Goal: Transaction & Acquisition: Book appointment/travel/reservation

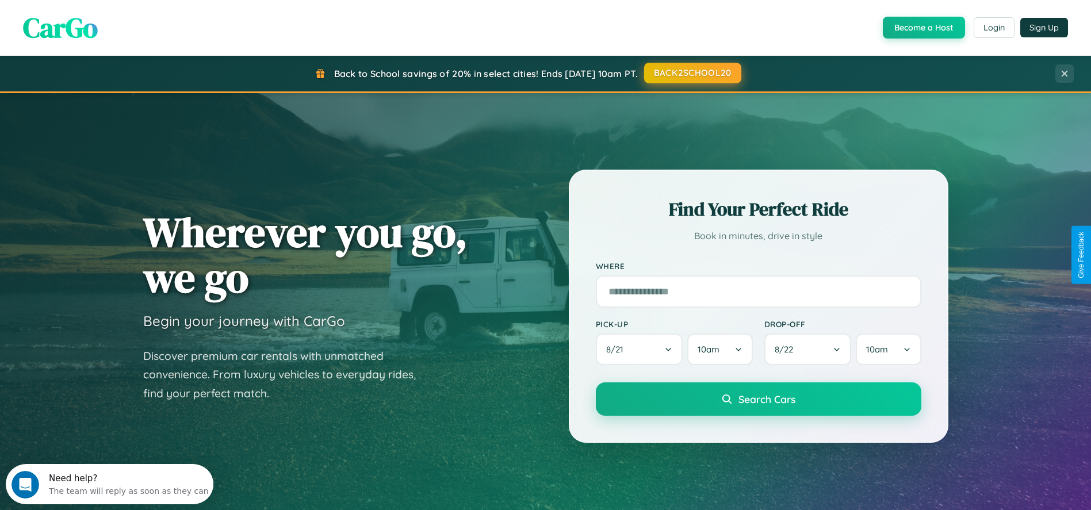
click at [692, 73] on button "BACK2SCHOOL20" at bounding box center [692, 73] width 97 height 21
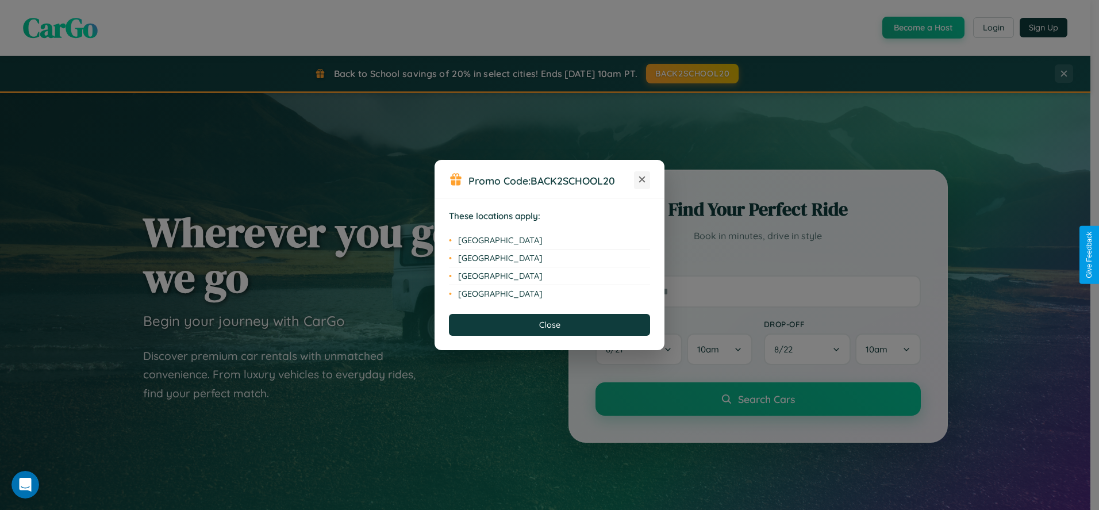
click at [642, 180] on icon at bounding box center [642, 180] width 6 height 6
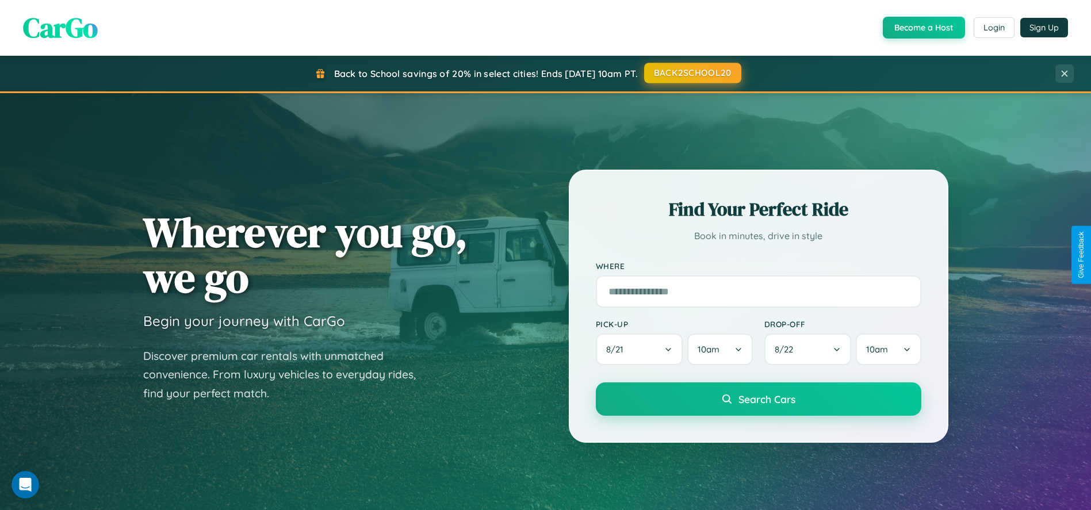
click at [692, 73] on button "BACK2SCHOOL20" at bounding box center [692, 73] width 97 height 21
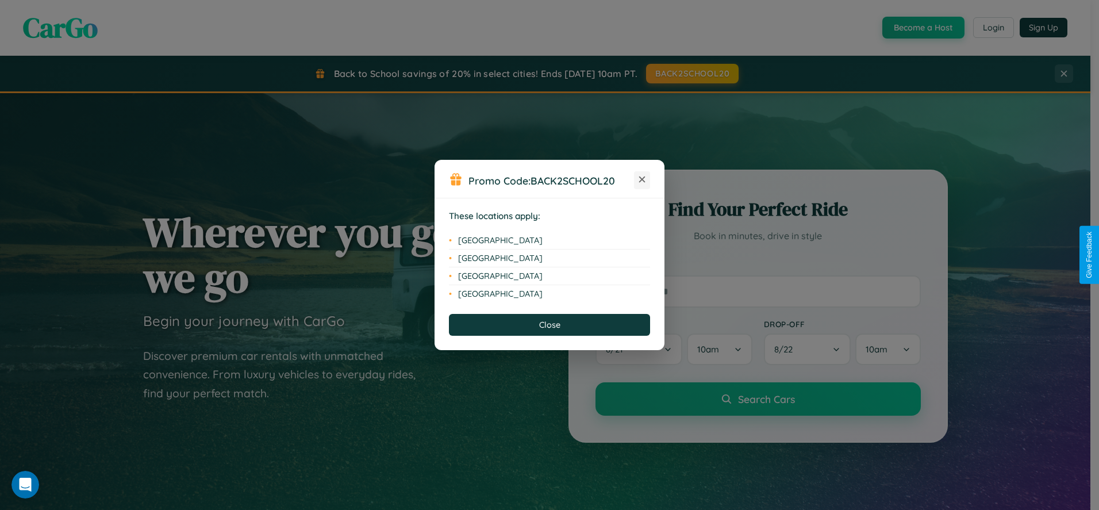
click at [642, 180] on icon at bounding box center [642, 180] width 6 height 6
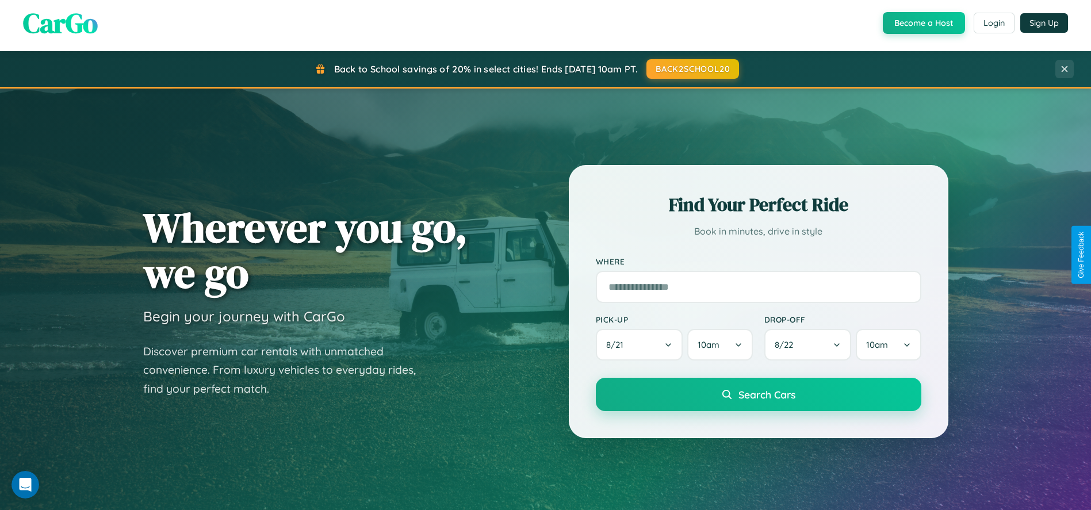
scroll to position [37, 0]
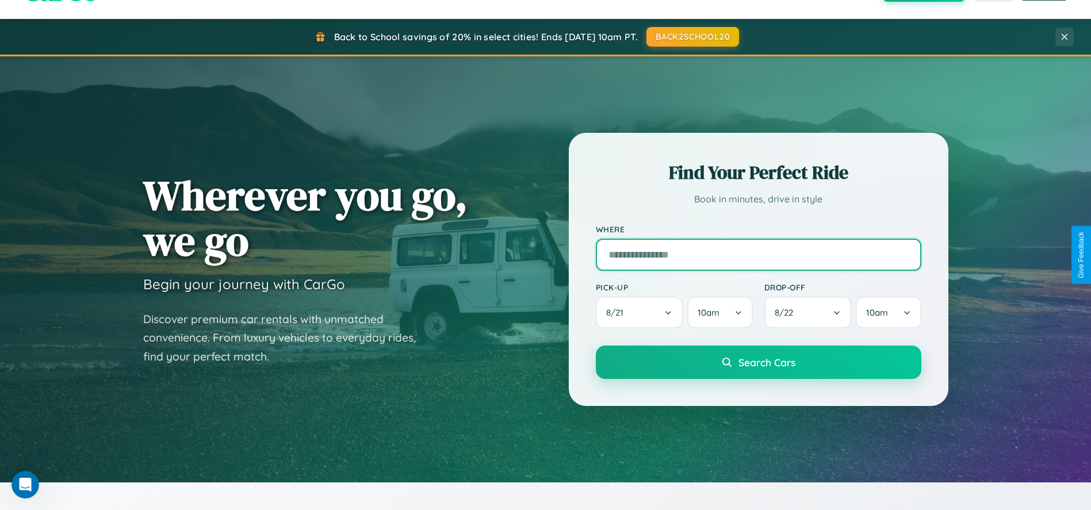
click at [758, 255] on input "text" at bounding box center [758, 255] width 325 height 32
type input "**********"
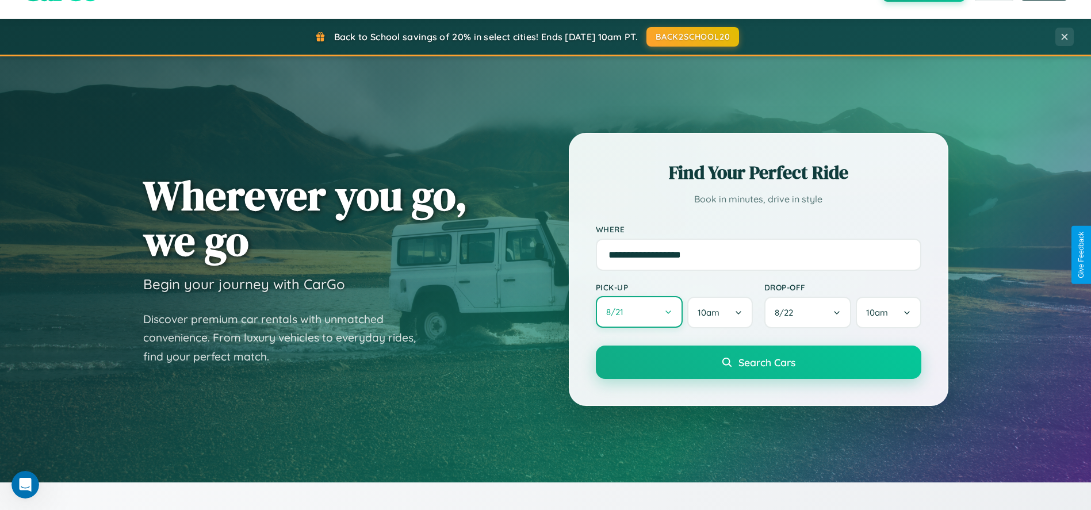
click at [639, 313] on button "8 / 21" at bounding box center [639, 312] width 87 height 32
select select "*"
select select "****"
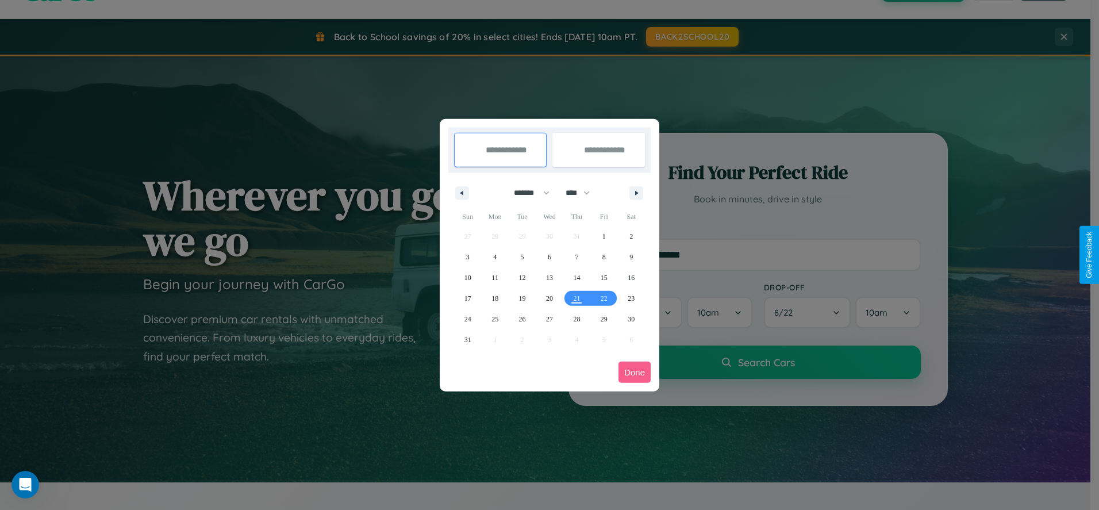
drag, startPoint x: 527, startPoint y: 193, endPoint x: 550, endPoint y: 231, distance: 44.4
click at [527, 193] on select "******* ******** ***** ***** *** **** **** ****** ********* ******* ******** **…" at bounding box center [529, 192] width 49 height 19
select select "*"
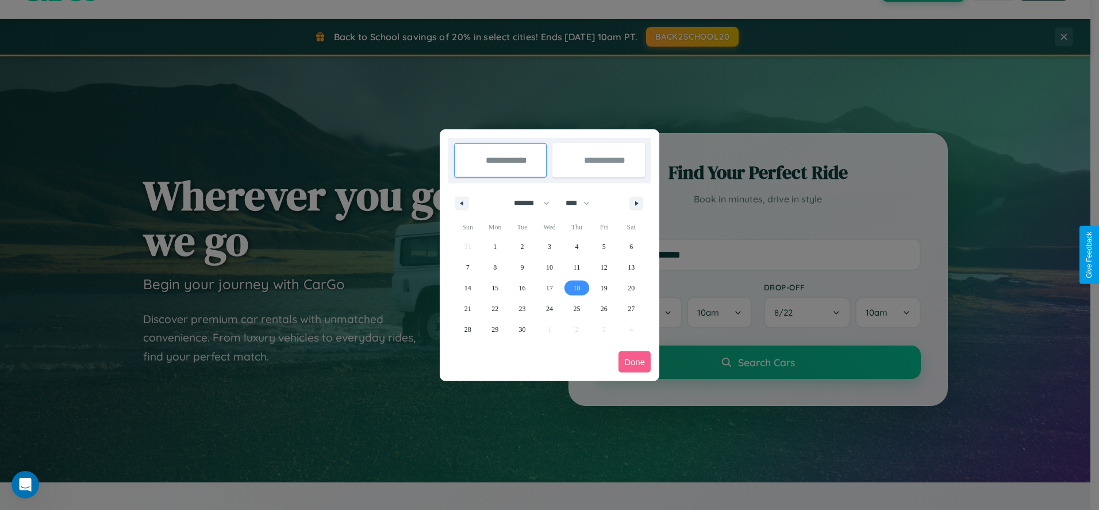
click at [577, 287] on span "18" at bounding box center [576, 288] width 7 height 21
type input "**********"
click at [577, 308] on span "25" at bounding box center [576, 308] width 7 height 21
type input "**********"
click at [635, 362] on button "Done" at bounding box center [635, 361] width 32 height 21
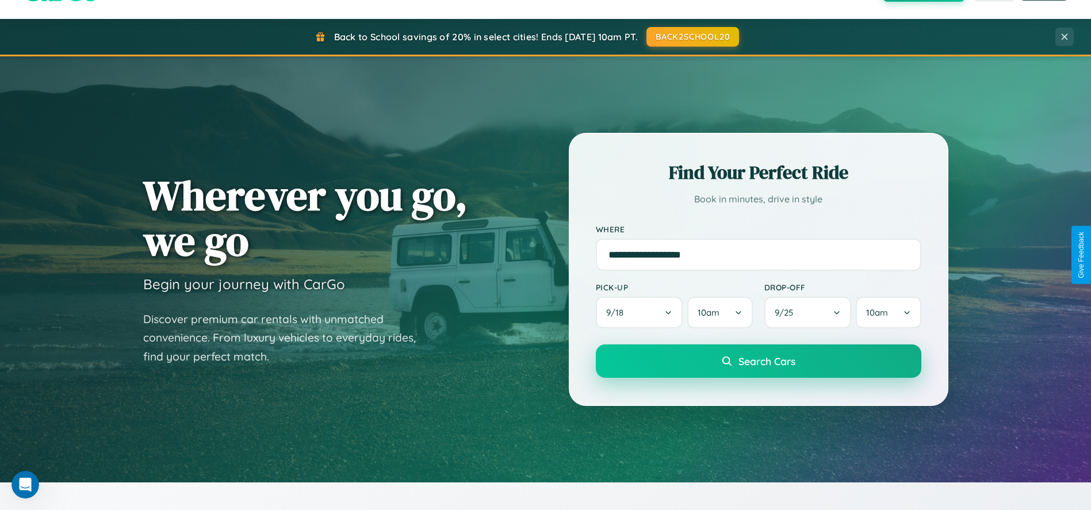
click at [758, 362] on span "Search Cars" at bounding box center [766, 361] width 57 height 13
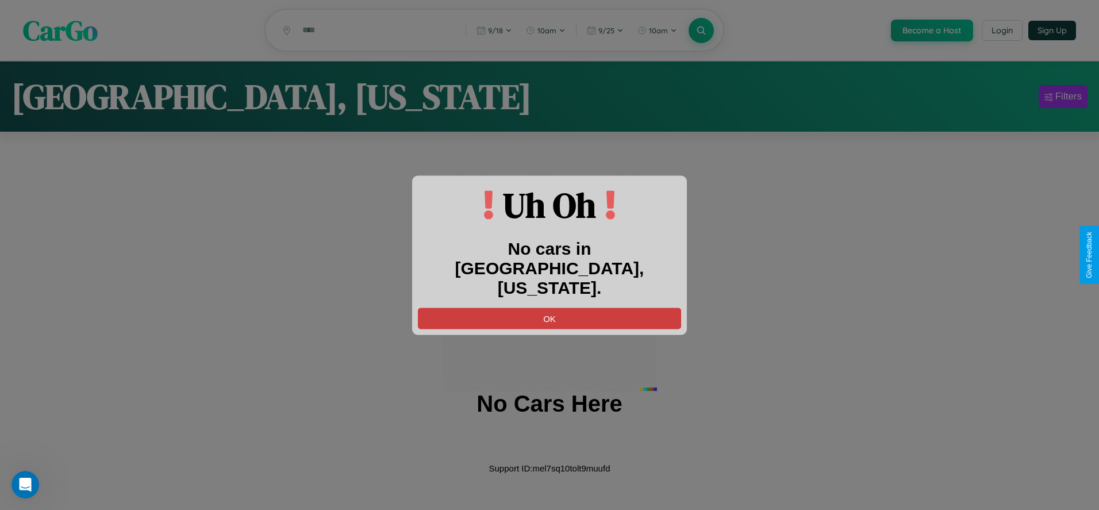
click at [550, 308] on button "OK" at bounding box center [549, 318] width 263 height 21
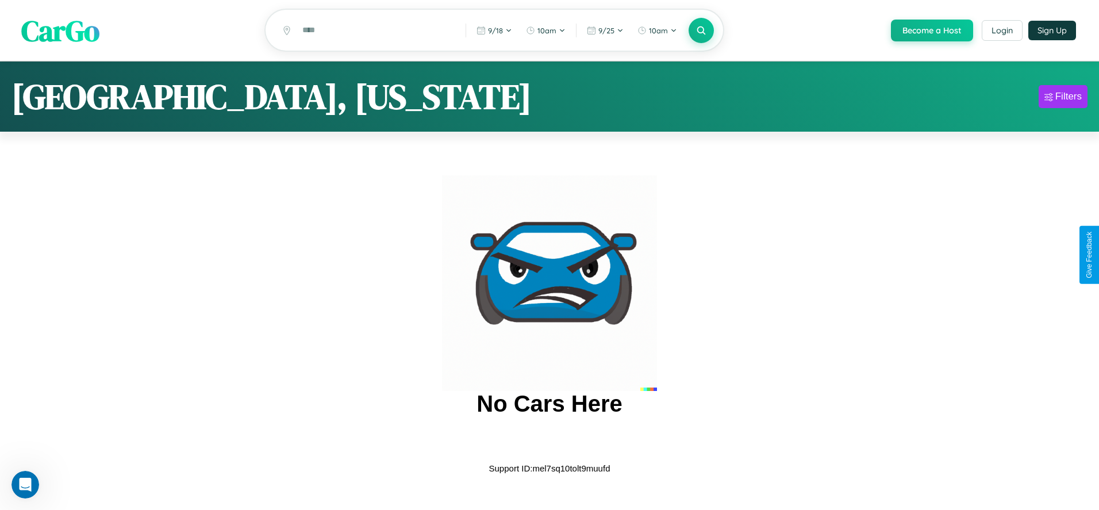
click at [60, 31] on span "CarGo" at bounding box center [60, 30] width 78 height 40
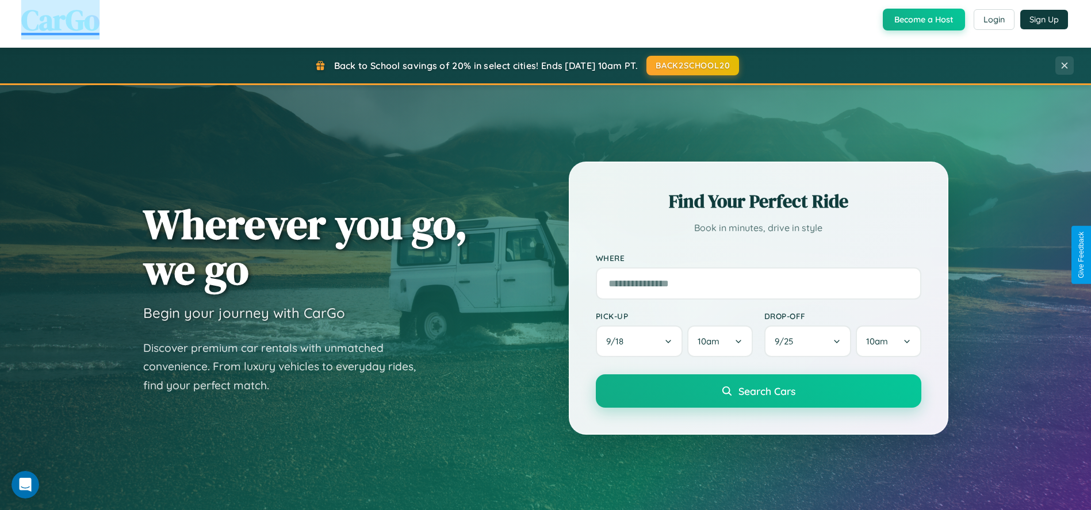
scroll to position [1844, 0]
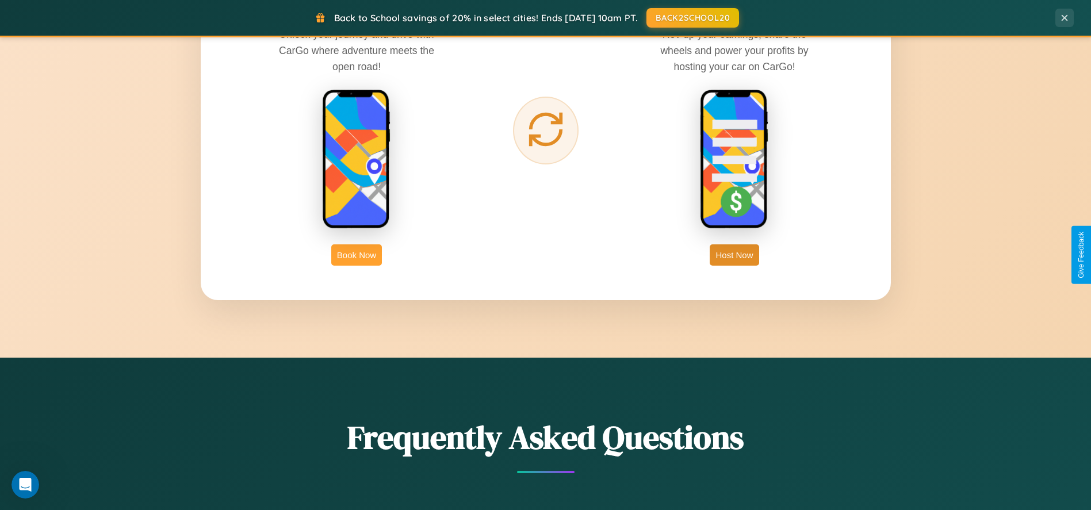
click at [356, 255] on button "Book Now" at bounding box center [356, 254] width 51 height 21
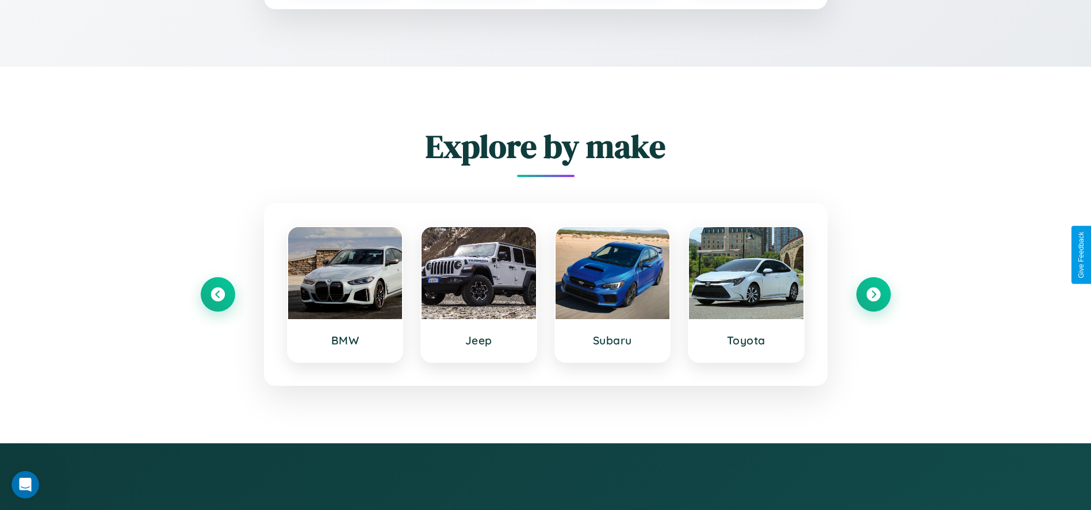
scroll to position [977, 0]
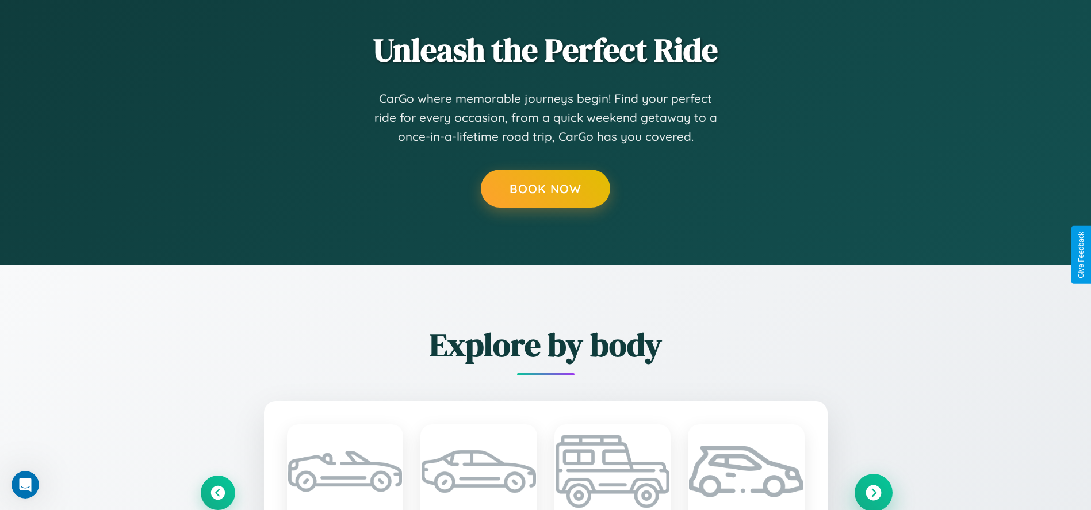
click at [873, 492] on icon at bounding box center [873, 493] width 16 height 16
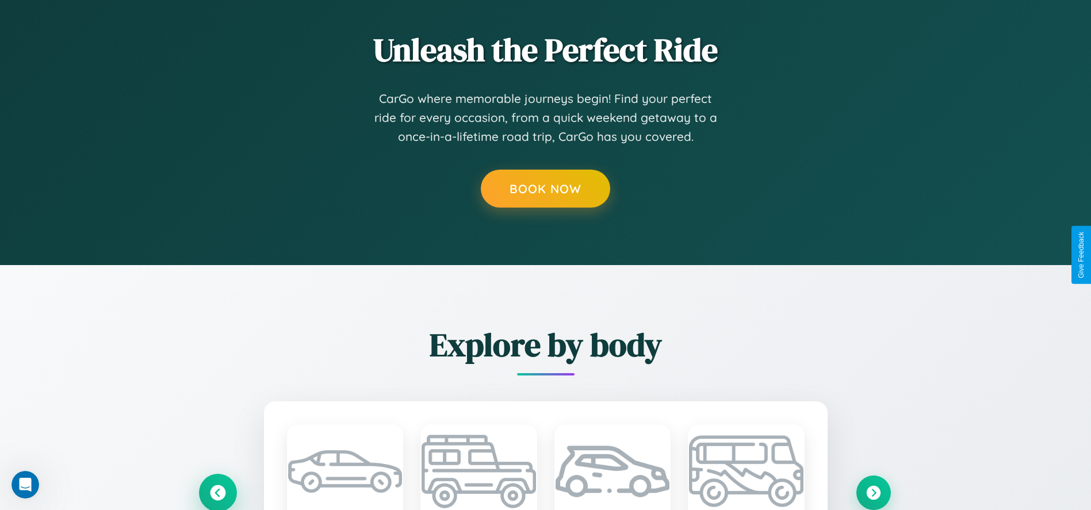
click at [217, 492] on icon at bounding box center [218, 493] width 16 height 16
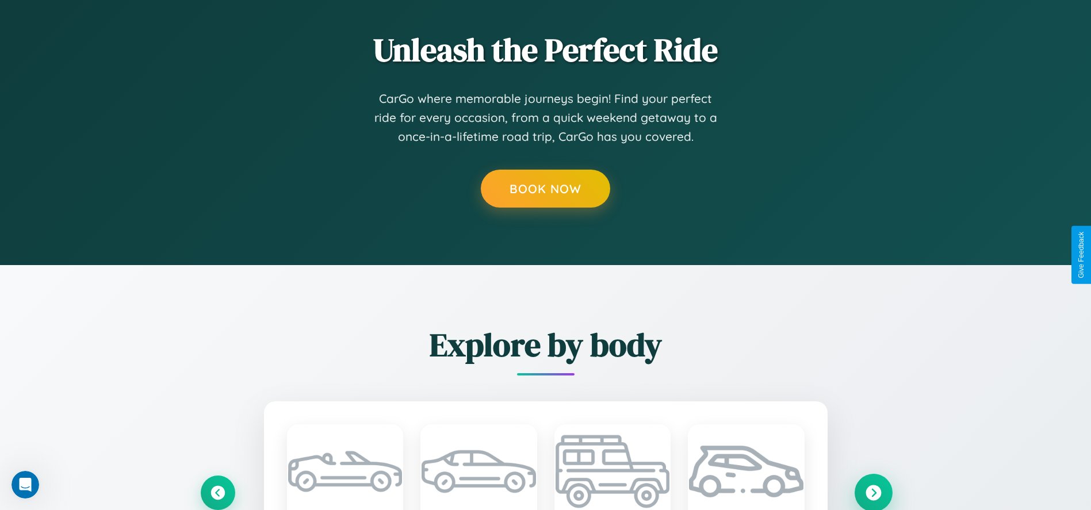
click at [873, 492] on icon at bounding box center [873, 493] width 16 height 16
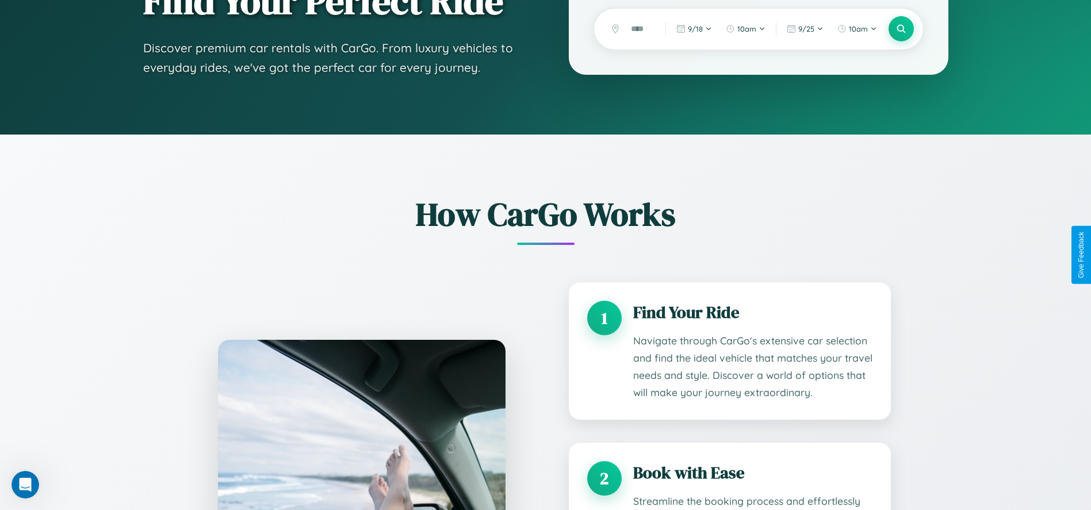
scroll to position [0, 0]
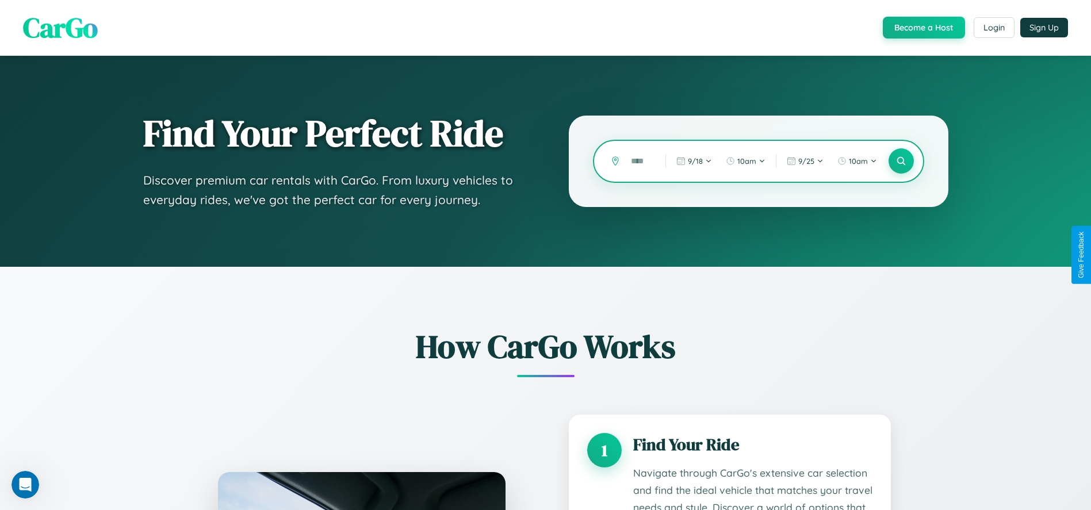
click at [639, 161] on input "text" at bounding box center [639, 161] width 29 height 20
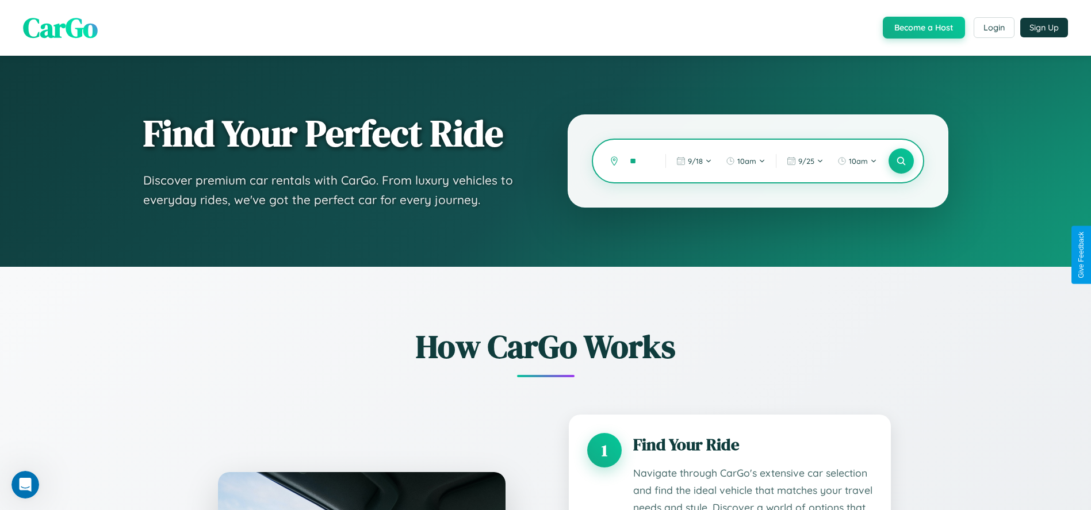
type input "*"
type input "*****"
click at [900, 161] on icon at bounding box center [900, 161] width 11 height 11
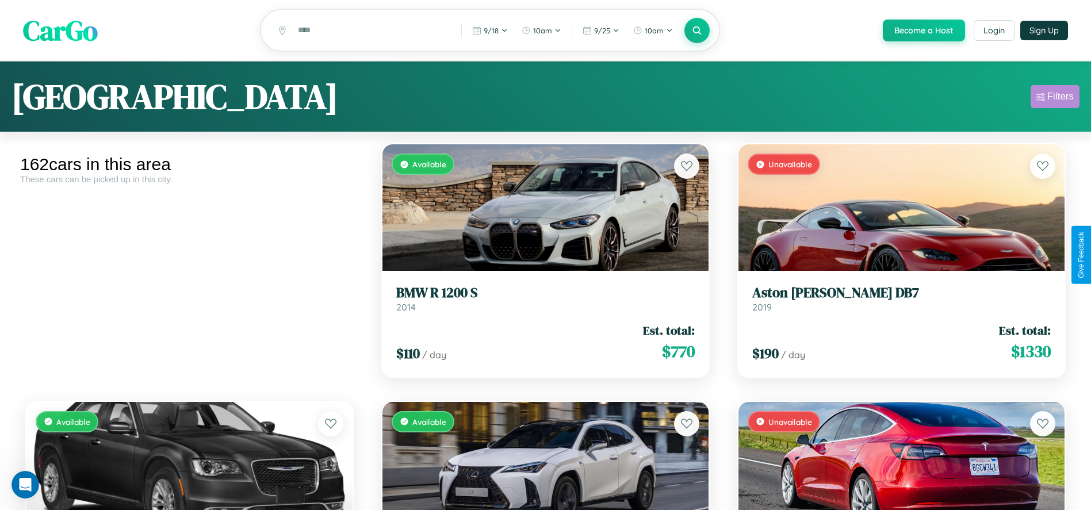
click at [1054, 98] on div "Filters" at bounding box center [1060, 96] width 26 height 11
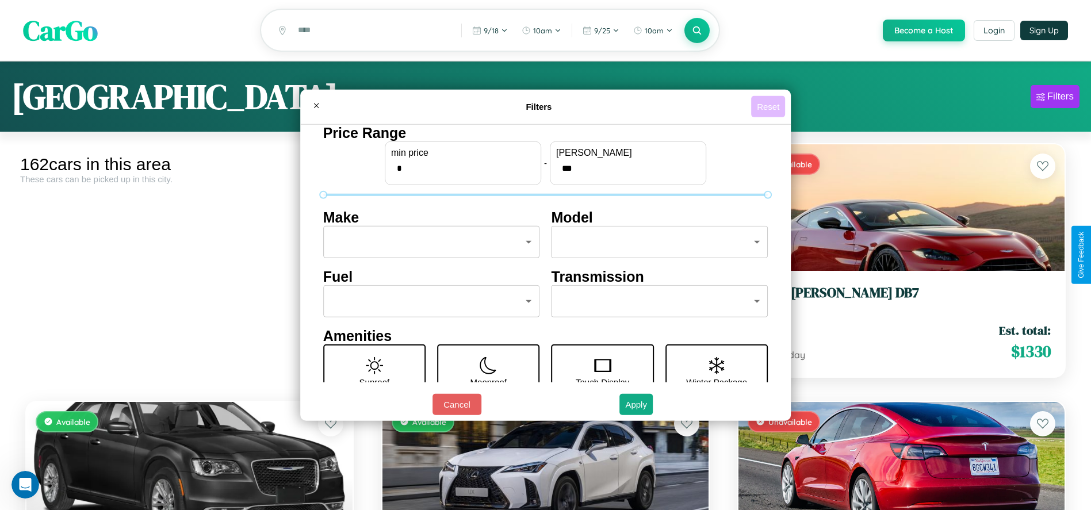
click at [770, 106] on button "Reset" at bounding box center [768, 106] width 34 height 21
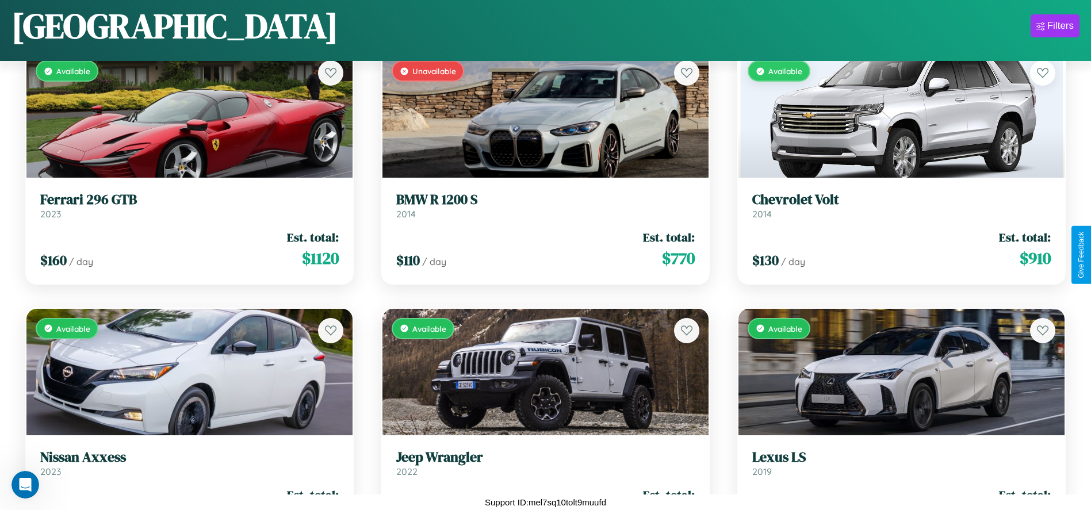
scroll to position [12013, 0]
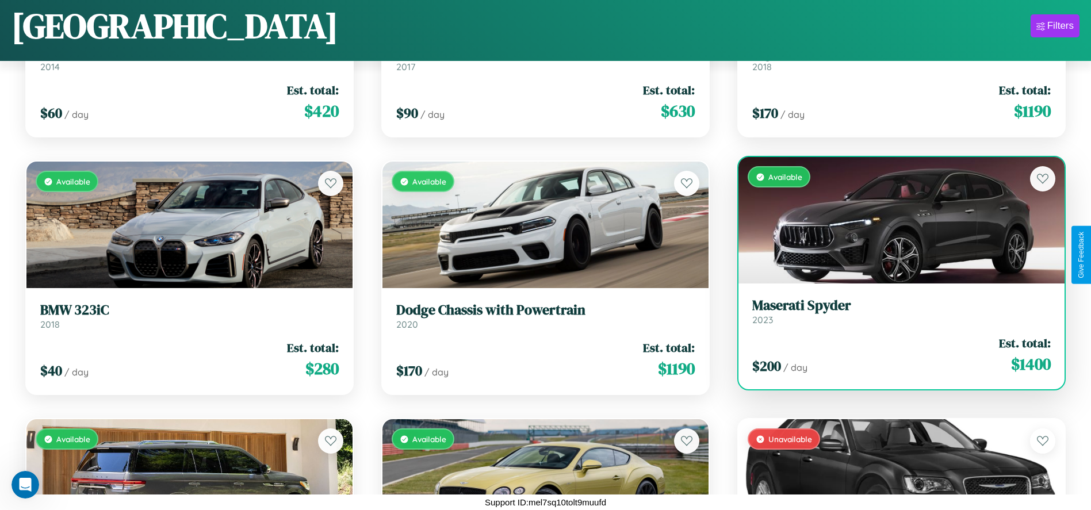
click at [894, 316] on link "Maserati Spyder 2023" at bounding box center [901, 311] width 298 height 28
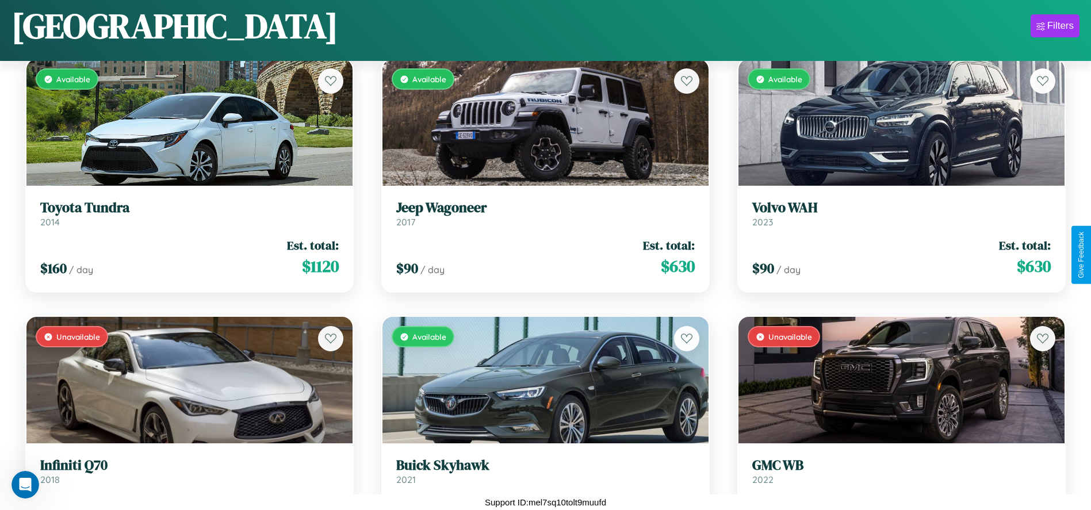
scroll to position [8923, 0]
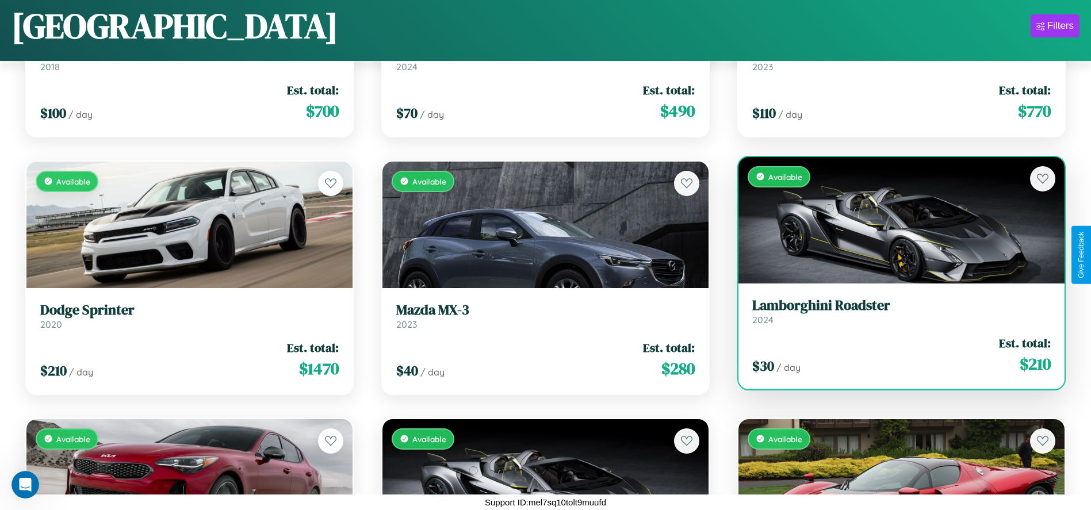
click at [894, 316] on link "Lamborghini Roadster 2024" at bounding box center [901, 311] width 298 height 28
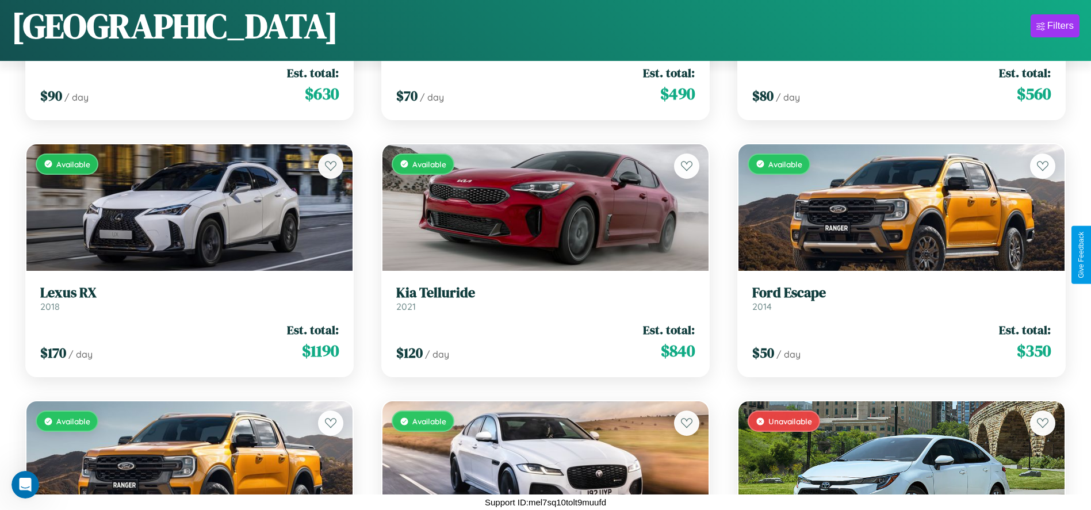
scroll to position [4032, 0]
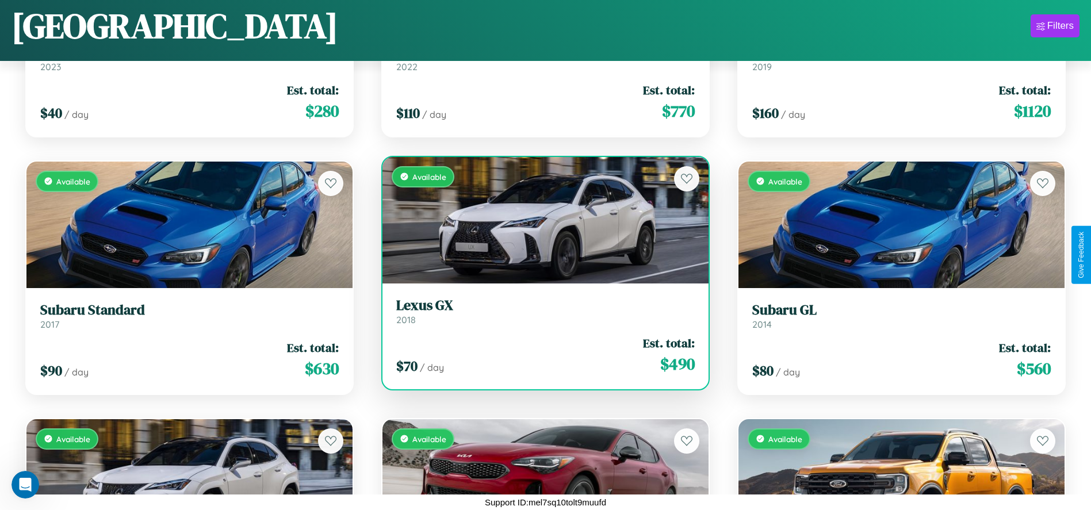
click at [541, 311] on h3 "Lexus GX" at bounding box center [545, 305] width 298 height 17
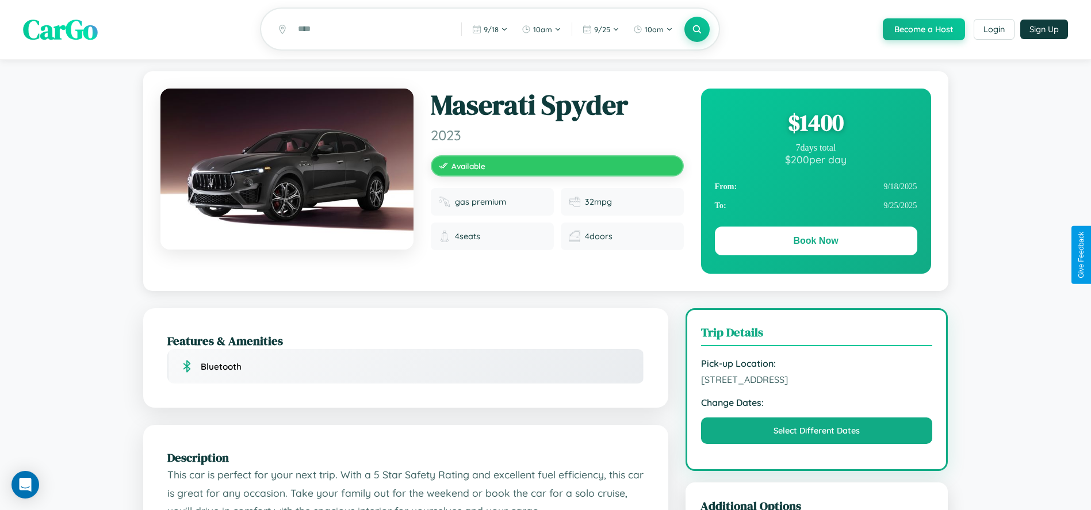
scroll to position [241, 0]
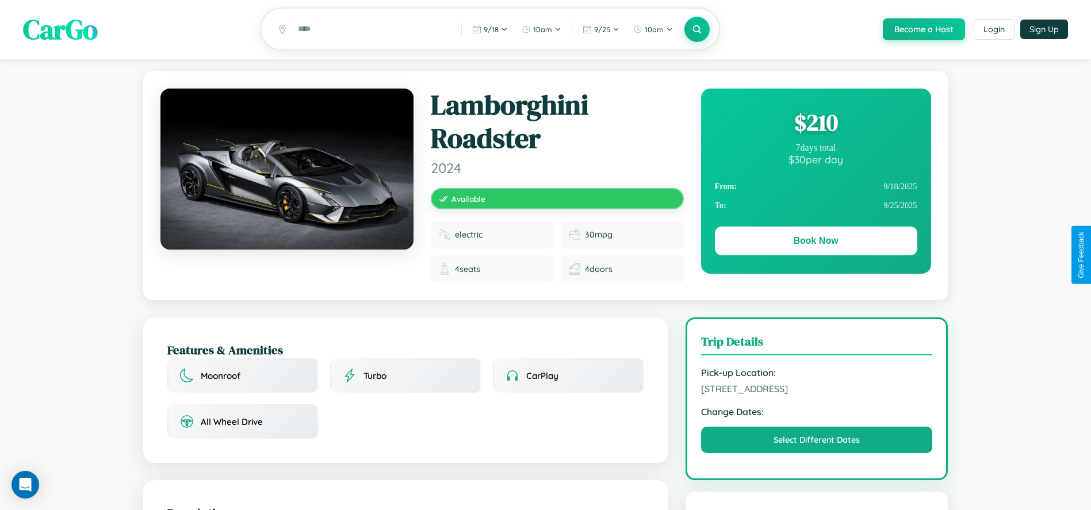
scroll to position [137, 0]
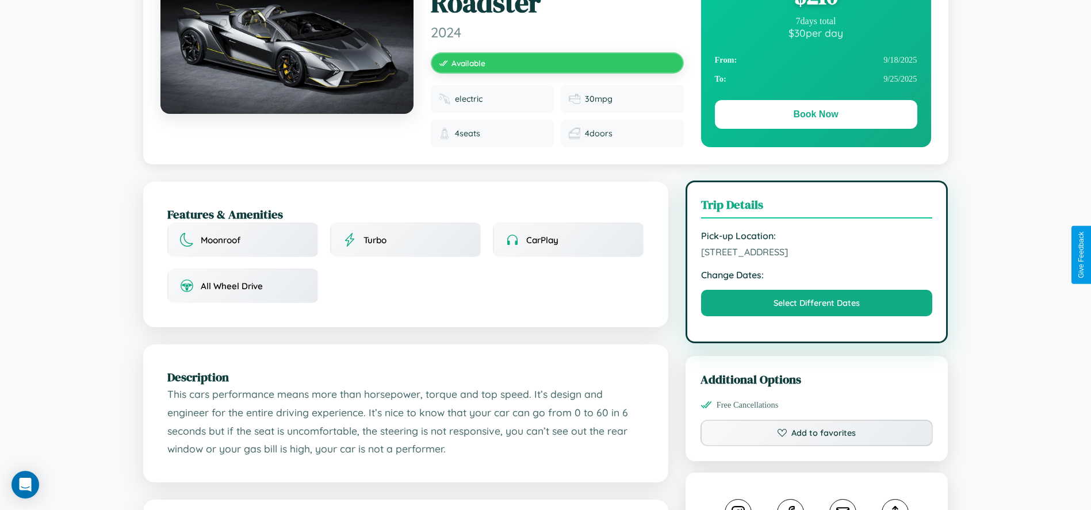
click at [816, 254] on span "[STREET_ADDRESS]" at bounding box center [817, 251] width 232 height 11
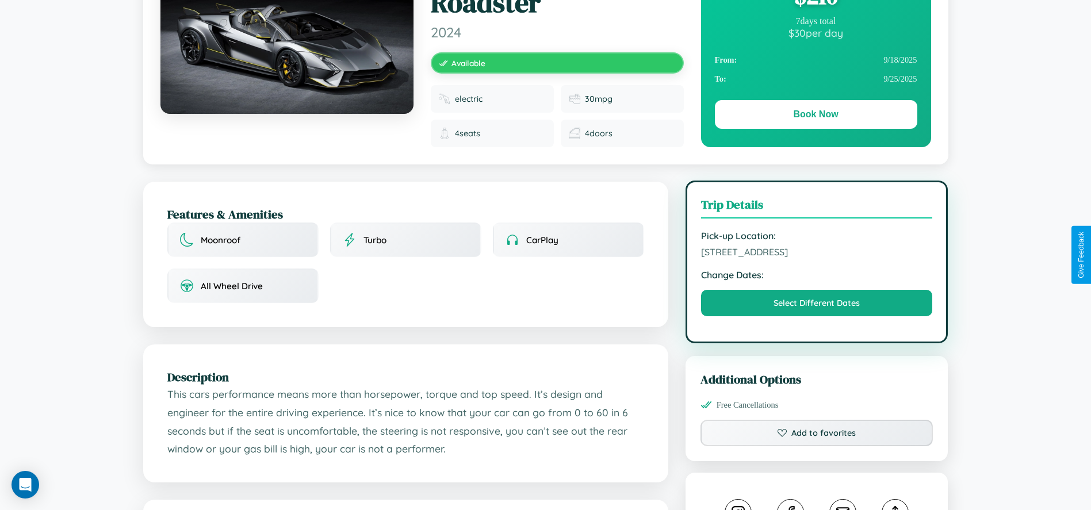
click at [816, 254] on span "[STREET_ADDRESS]" at bounding box center [817, 251] width 232 height 11
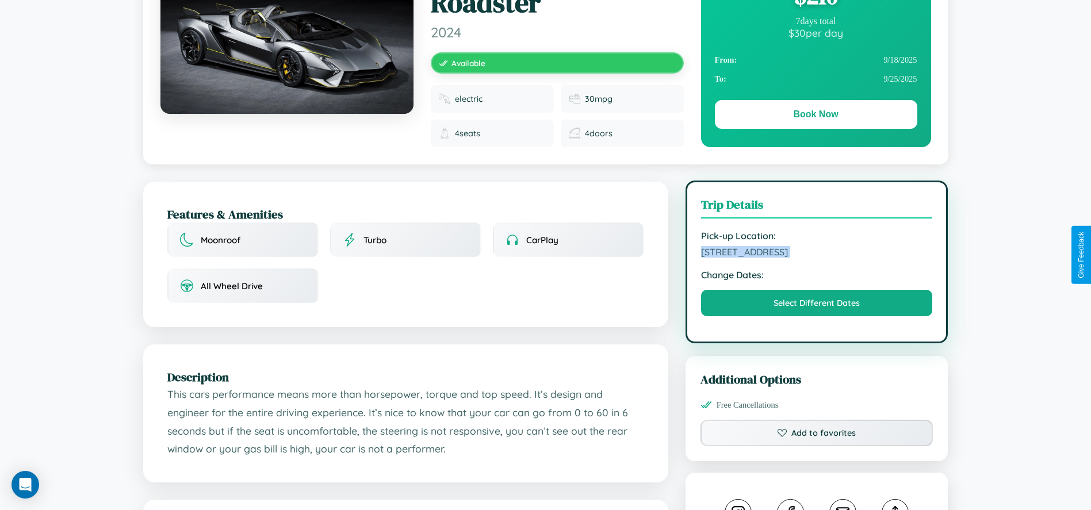
click at [816, 254] on span "[STREET_ADDRESS]" at bounding box center [817, 251] width 232 height 11
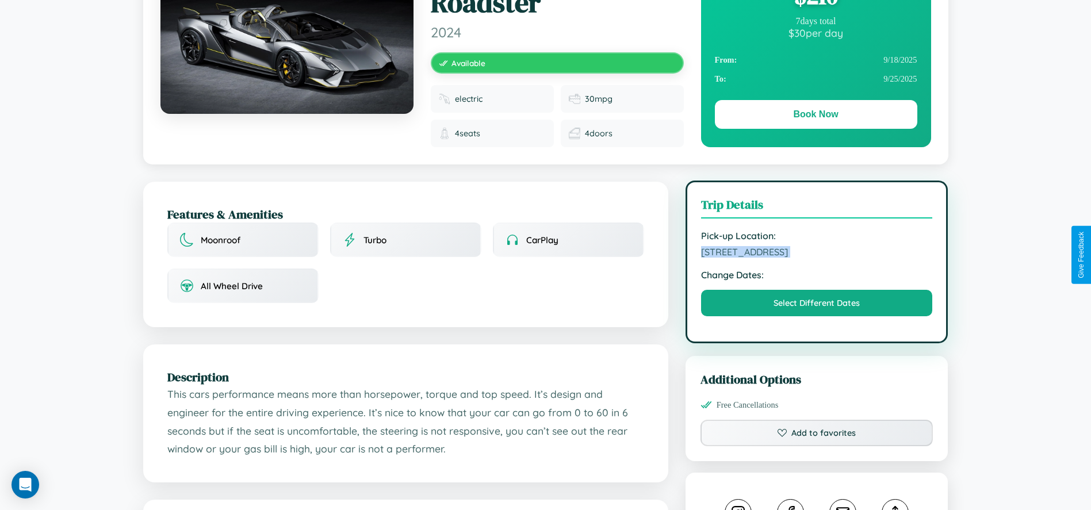
click at [816, 254] on span "[STREET_ADDRESS]" at bounding box center [817, 251] width 232 height 11
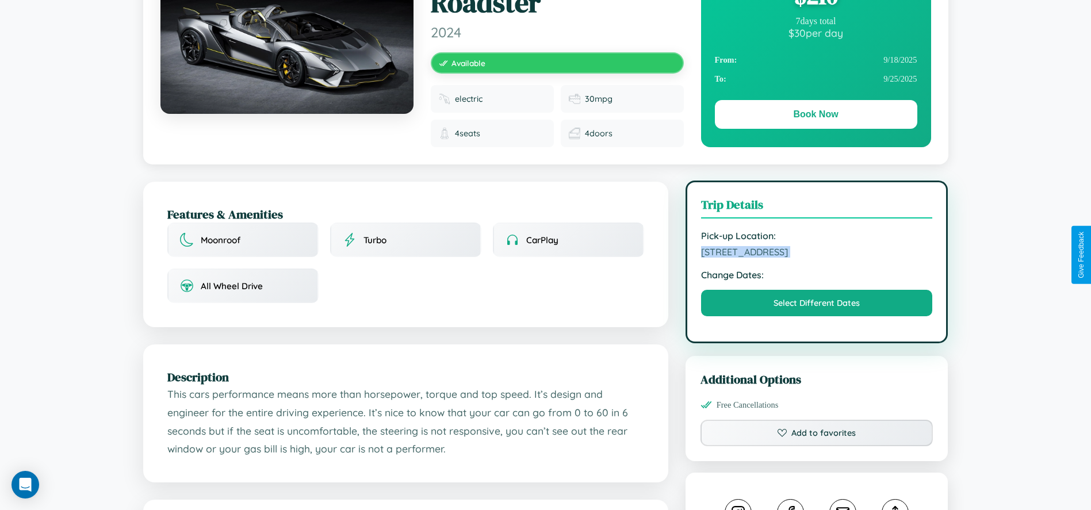
click at [816, 254] on span "[STREET_ADDRESS]" at bounding box center [817, 251] width 232 height 11
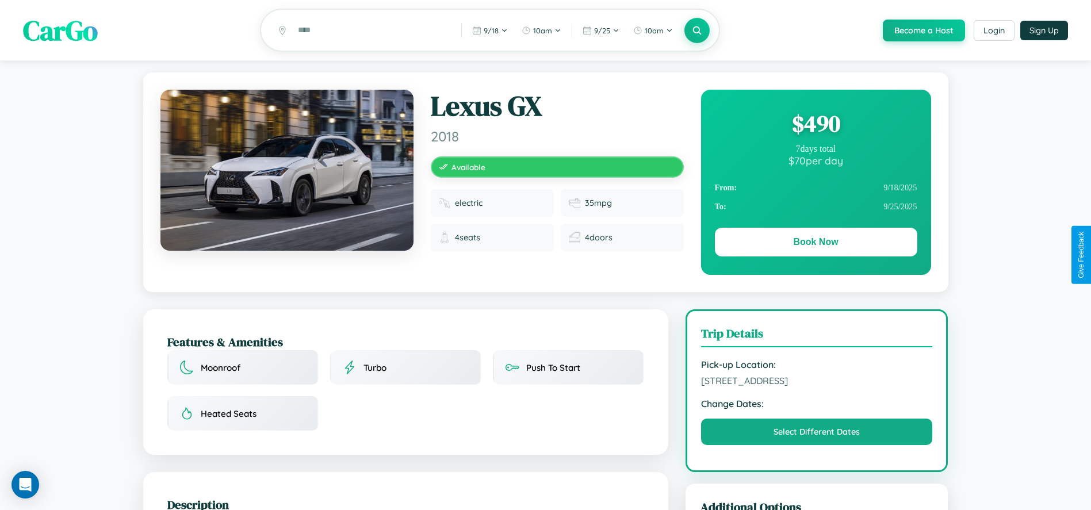
scroll to position [128, 0]
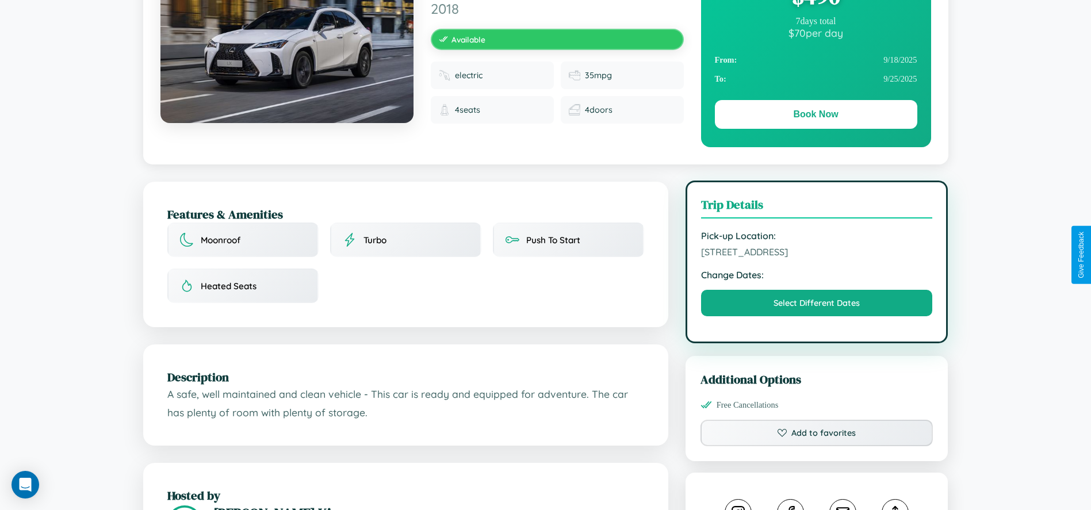
click at [816, 254] on span "6567 Front Street Delhi Delhi 23030 India" at bounding box center [817, 251] width 232 height 11
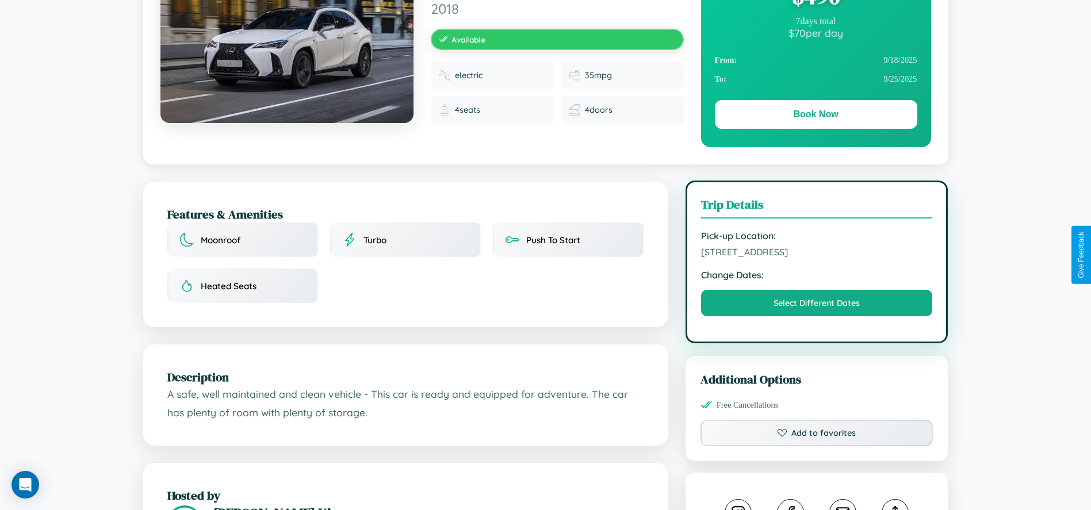
click at [816, 254] on span "6567 Front Street Delhi Delhi 23030 India" at bounding box center [817, 251] width 232 height 11
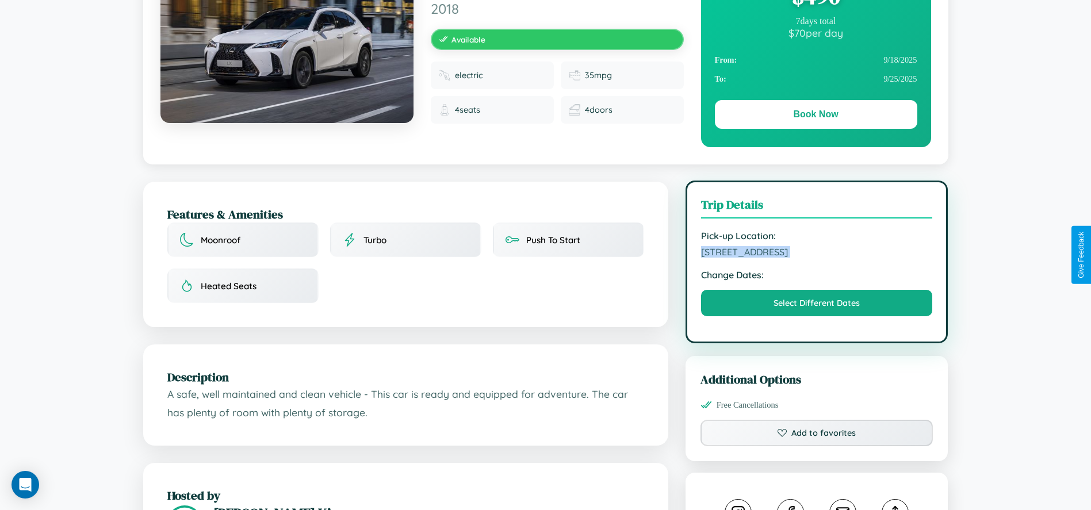
click at [816, 254] on span "6567 Front Street Delhi Delhi 23030 India" at bounding box center [817, 251] width 232 height 11
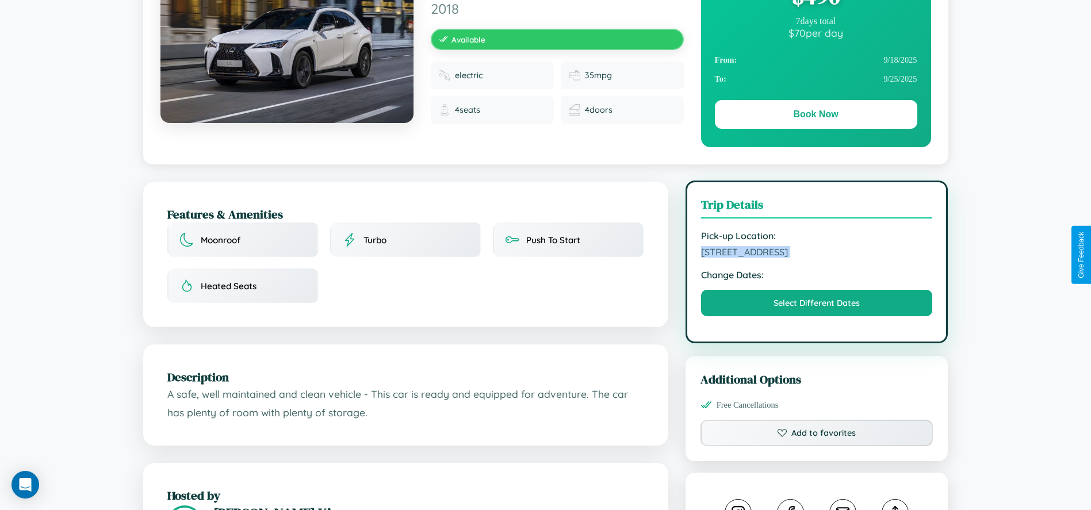
click at [816, 254] on span "6567 Front Street Delhi Delhi 23030 India" at bounding box center [817, 251] width 232 height 11
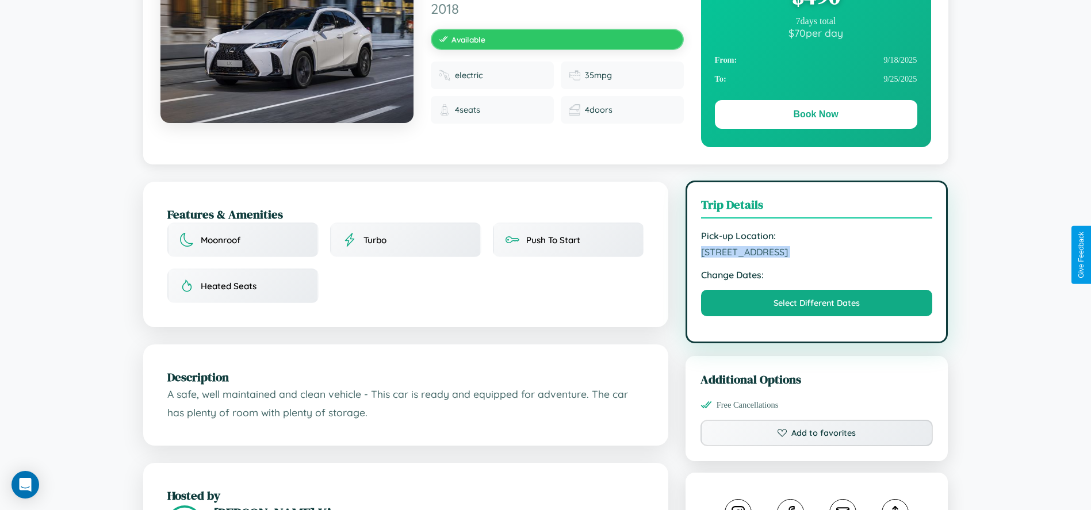
click at [816, 254] on span "6567 Front Street Delhi Delhi 23030 India" at bounding box center [817, 251] width 232 height 11
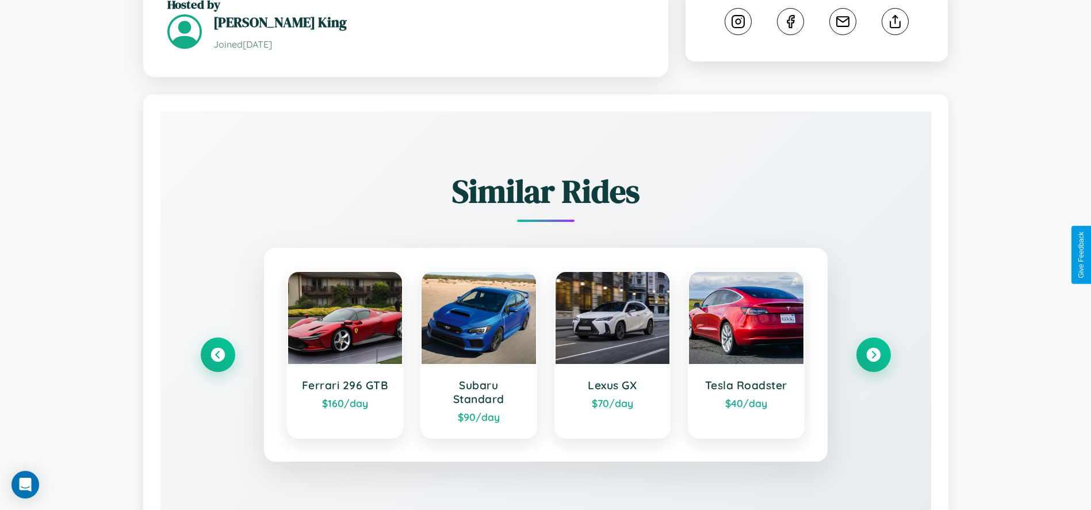
scroll to position [674, 0]
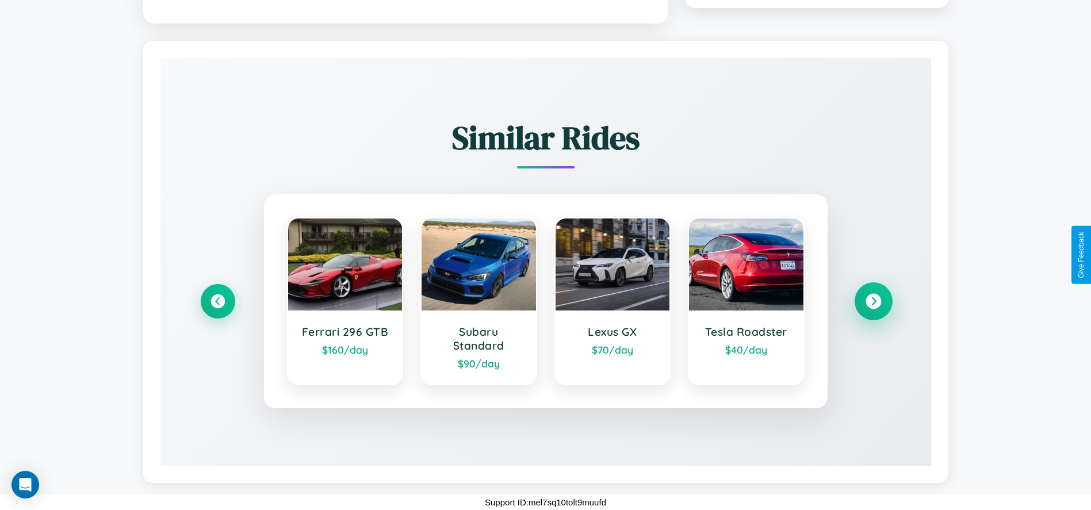
click at [873, 301] on icon at bounding box center [873, 302] width 16 height 16
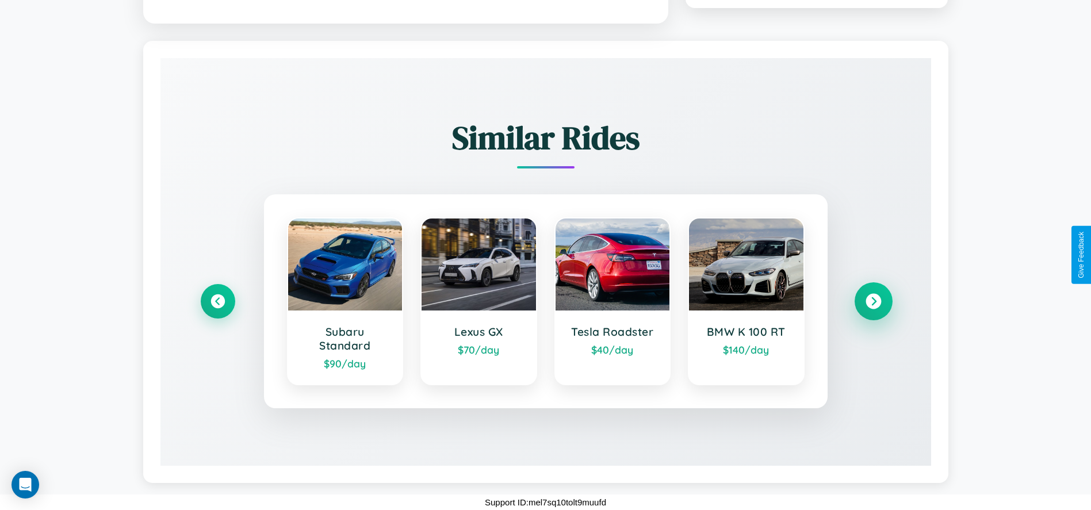
click at [873, 301] on icon at bounding box center [873, 302] width 16 height 16
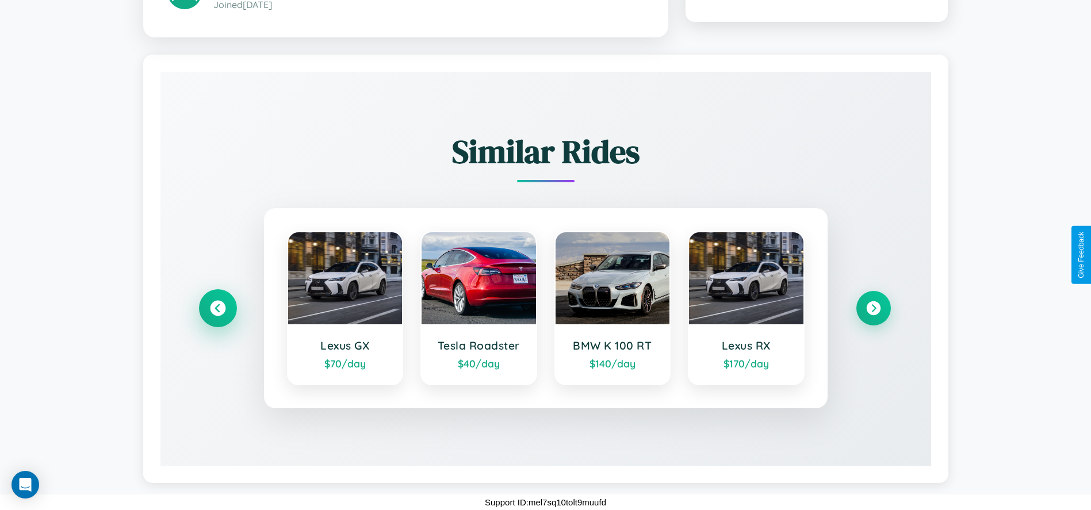
click at [217, 308] on icon at bounding box center [218, 309] width 16 height 16
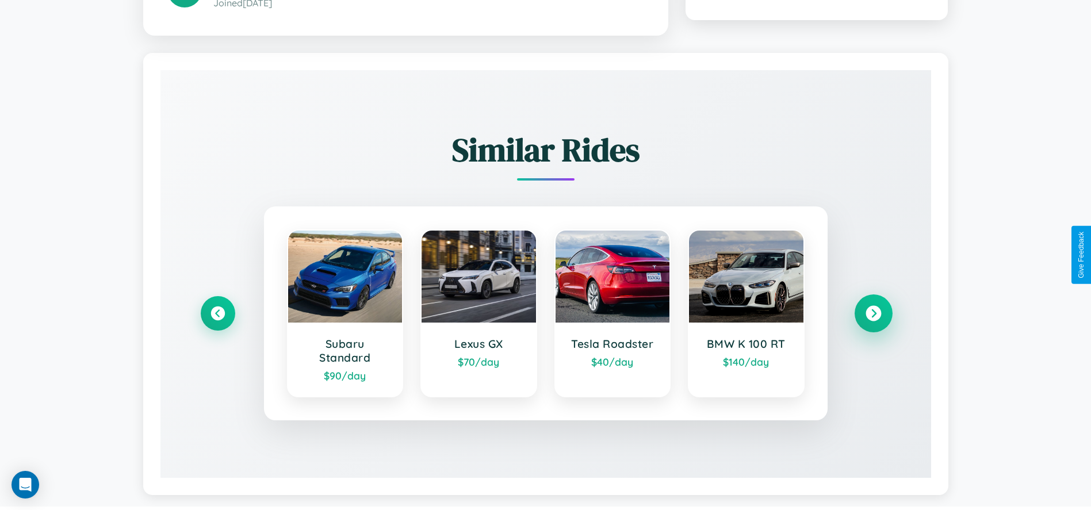
click at [873, 315] on icon at bounding box center [873, 314] width 16 height 16
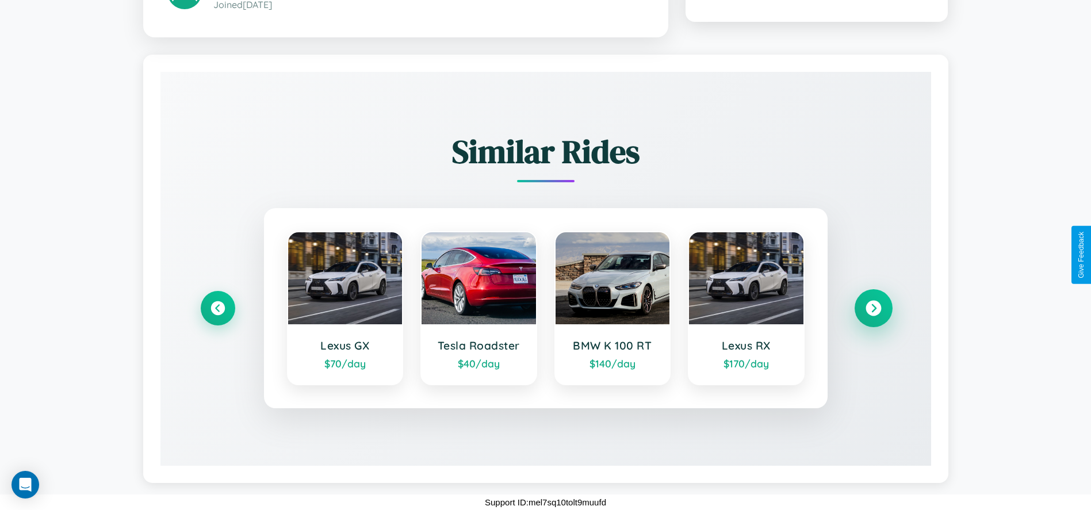
click at [873, 308] on icon at bounding box center [873, 309] width 16 height 16
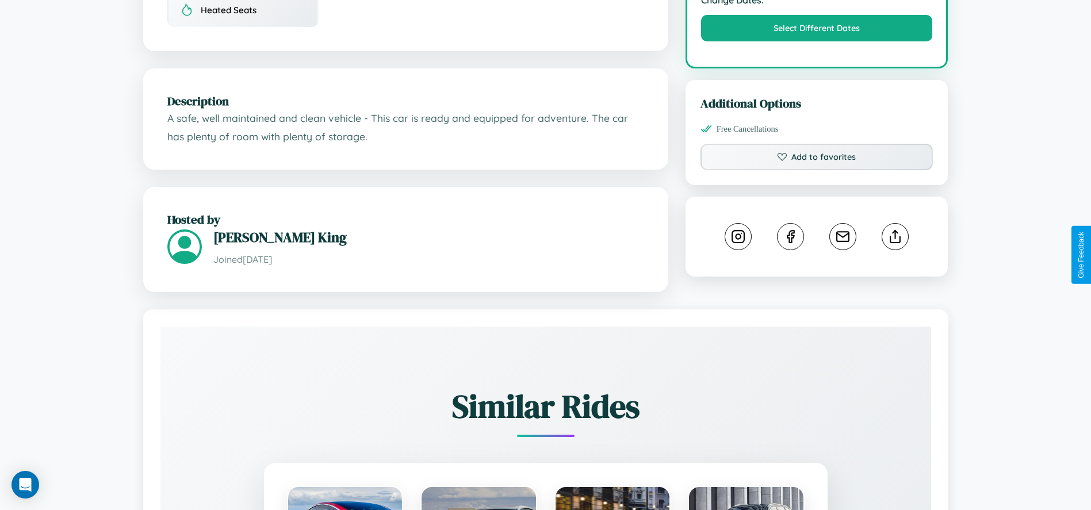
scroll to position [387, 0]
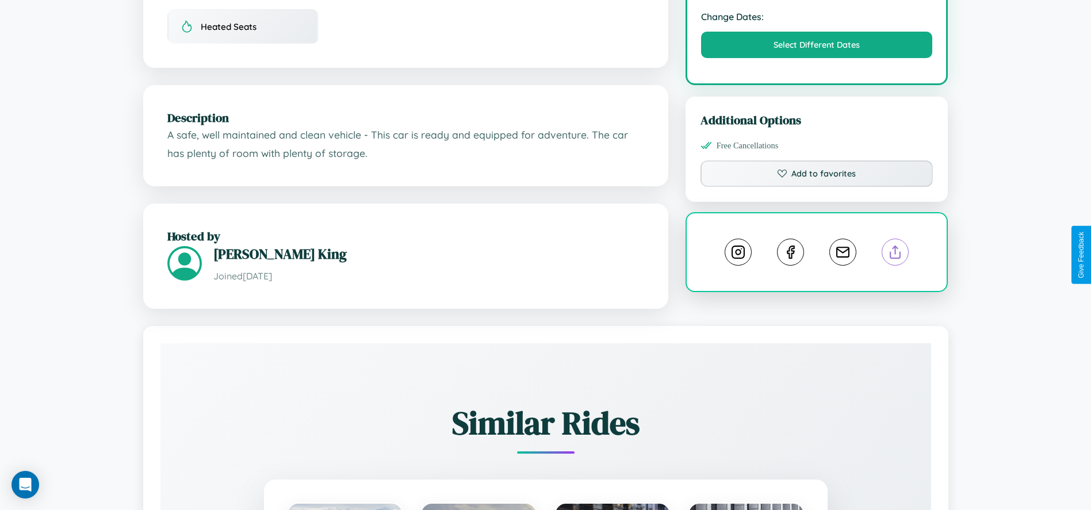
click at [895, 254] on line at bounding box center [895, 250] width 0 height 8
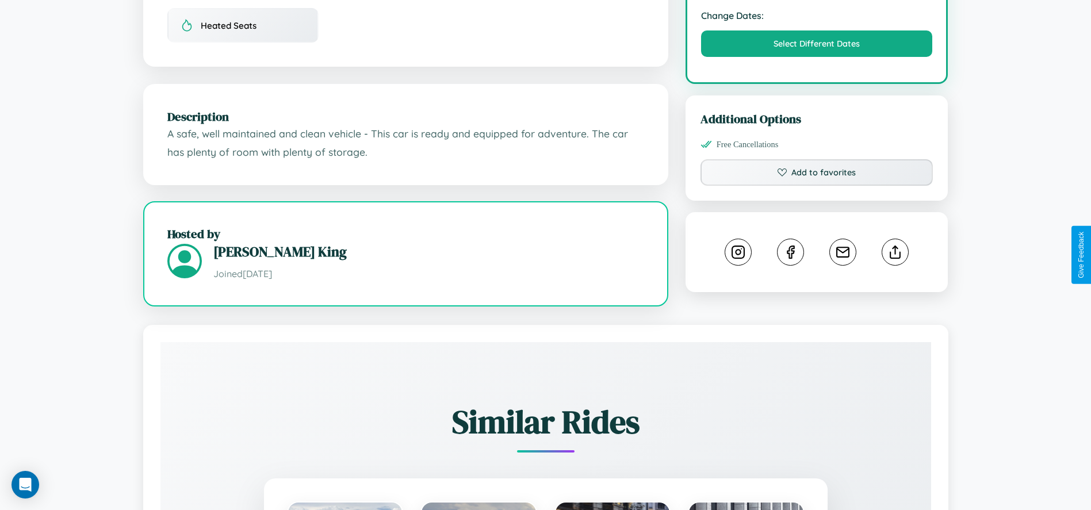
scroll to position [660, 0]
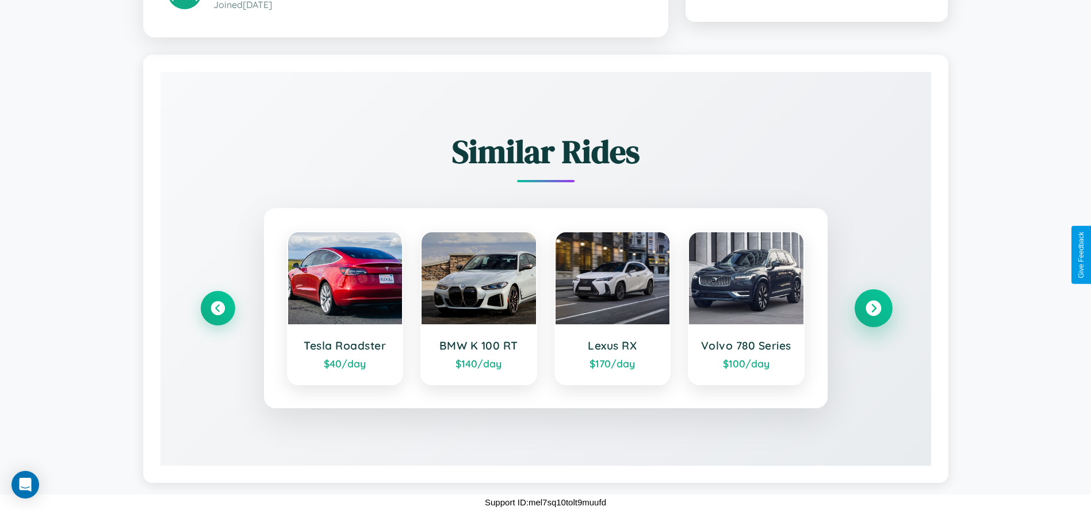
click at [873, 308] on icon at bounding box center [873, 309] width 16 height 16
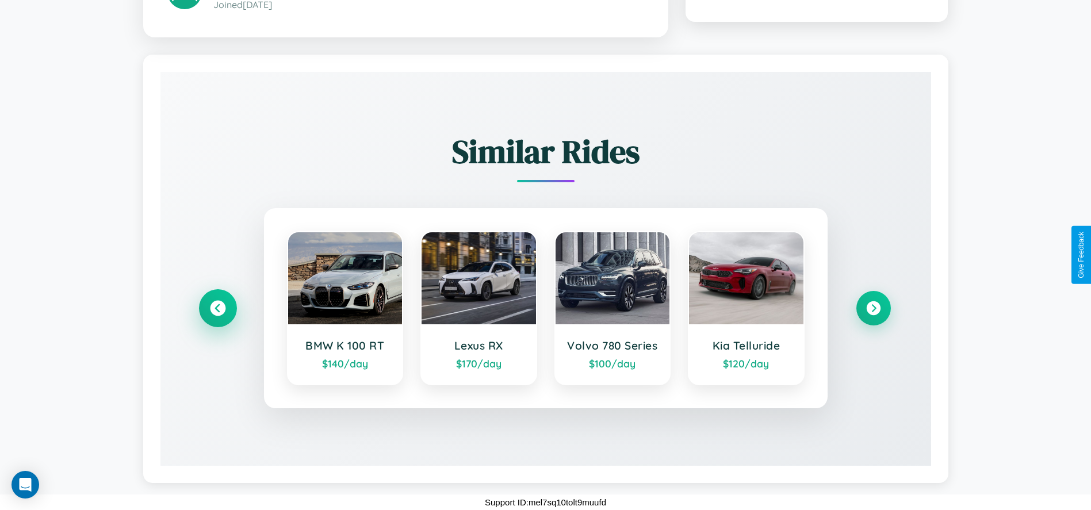
click at [217, 308] on icon at bounding box center [218, 309] width 16 height 16
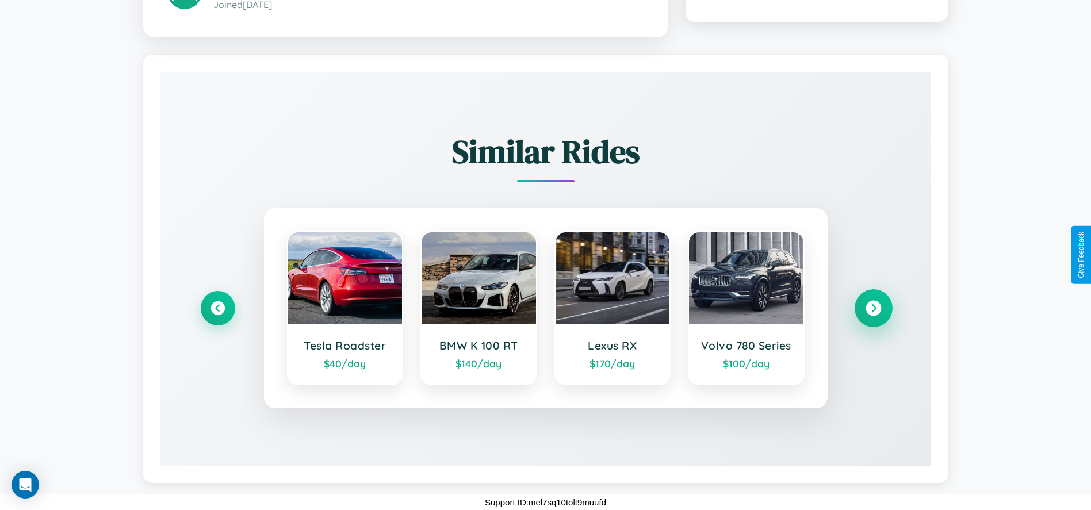
click at [873, 308] on icon at bounding box center [873, 309] width 16 height 16
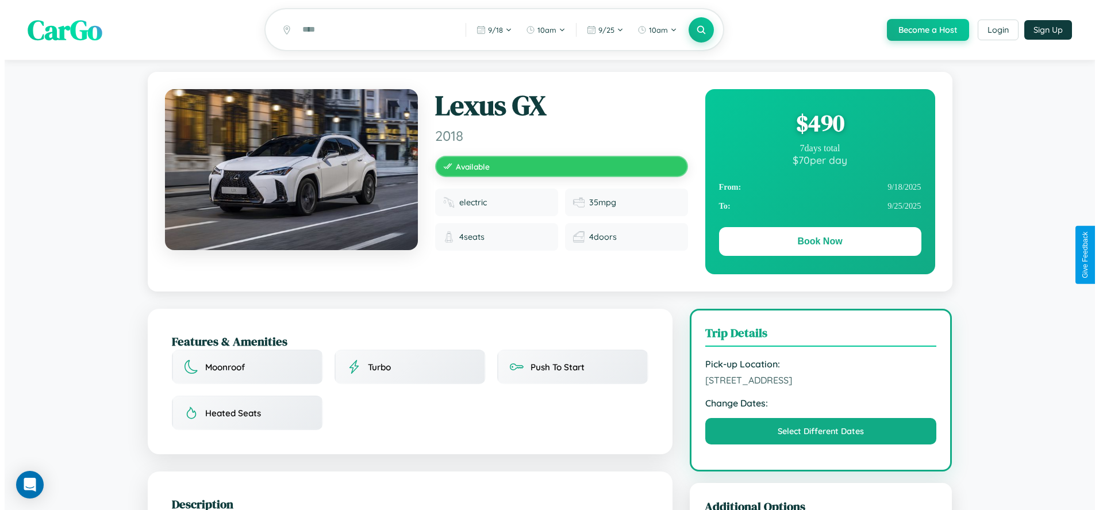
scroll to position [0, 0]
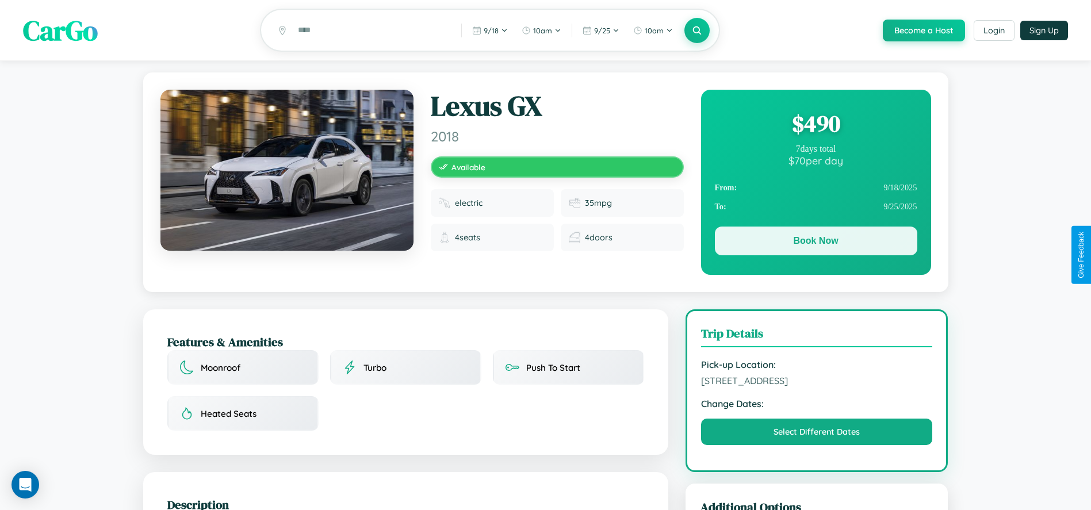
click at [815, 243] on button "Book Now" at bounding box center [816, 241] width 202 height 29
